Goal: Transaction & Acquisition: Purchase product/service

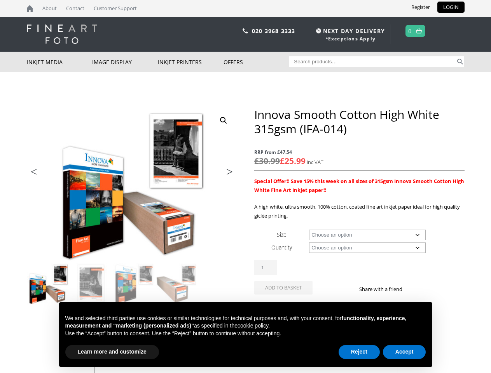
click at [245, 187] on div "ON SALE Previous Next Innova Smooth Cotton High White 315gsm (IFA-014) RRP from…" at bounding box center [246, 267] width 438 height 320
click at [132, 207] on img at bounding box center [235, 260] width 416 height 307
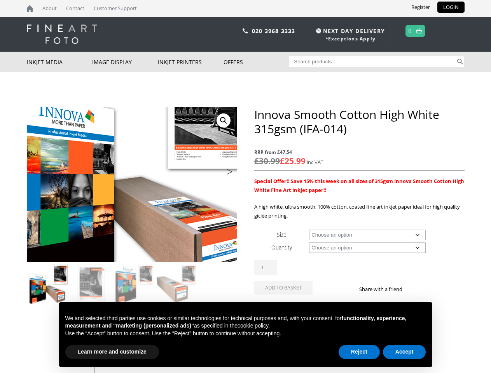
click at [223, 120] on link "View full-screen image gallery" at bounding box center [223, 120] width 14 height 14
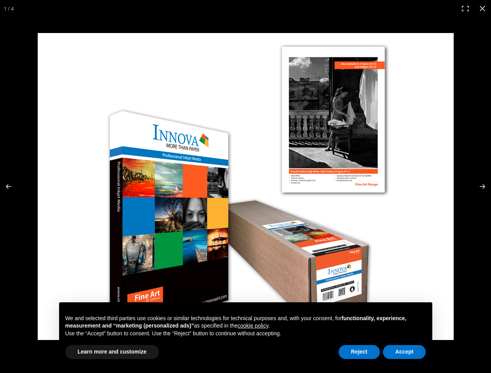
click at [132, 284] on img at bounding box center [246, 186] width 416 height 307
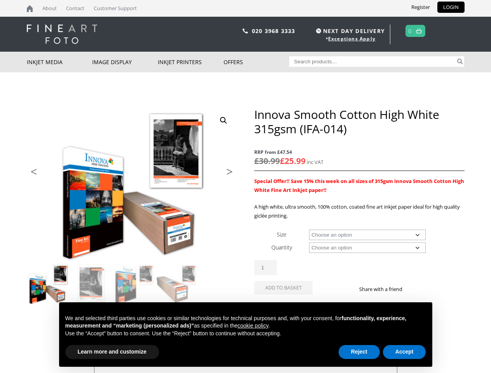
click at [42, 174] on li "Previous" at bounding box center [42, 172] width 31 height 11
click at [226, 174] on li "Next" at bounding box center [226, 172] width 22 height 11
click at [359, 264] on div "Innova Smooth Cotton High White 315gsm (IFA-014) quantity 1" at bounding box center [359, 267] width 210 height 15
click at [459, 247] on td "Choose an option 15m 25 Sheets Clear" at bounding box center [386, 247] width 155 height 13
click at [415, 289] on img at bounding box center [415, 289] width 6 height 6
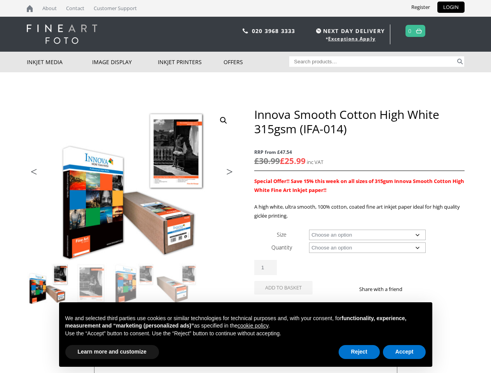
click at [424, 289] on img at bounding box center [424, 289] width 6 height 6
